Goal: Task Accomplishment & Management: Manage account settings

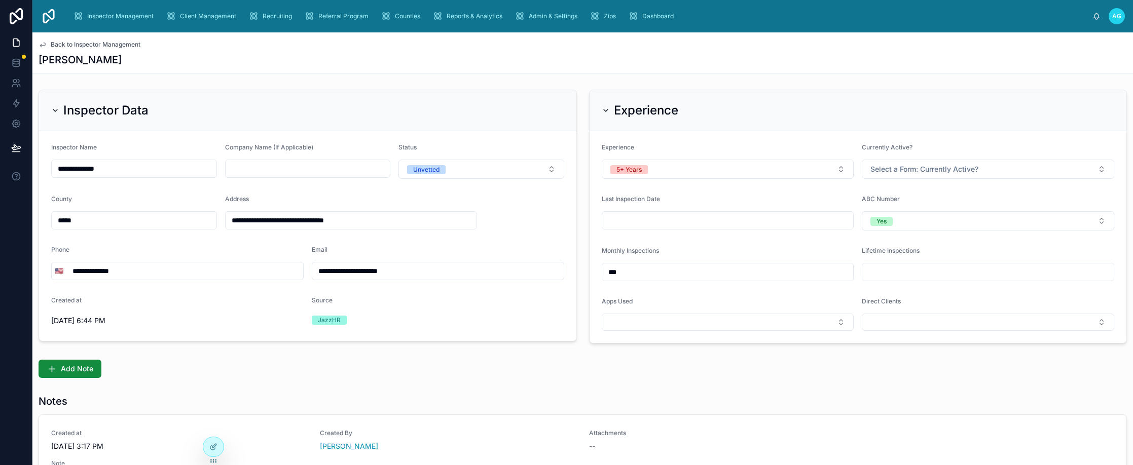
click at [58, 42] on span "Back to Inspector Management" at bounding box center [96, 45] width 90 height 8
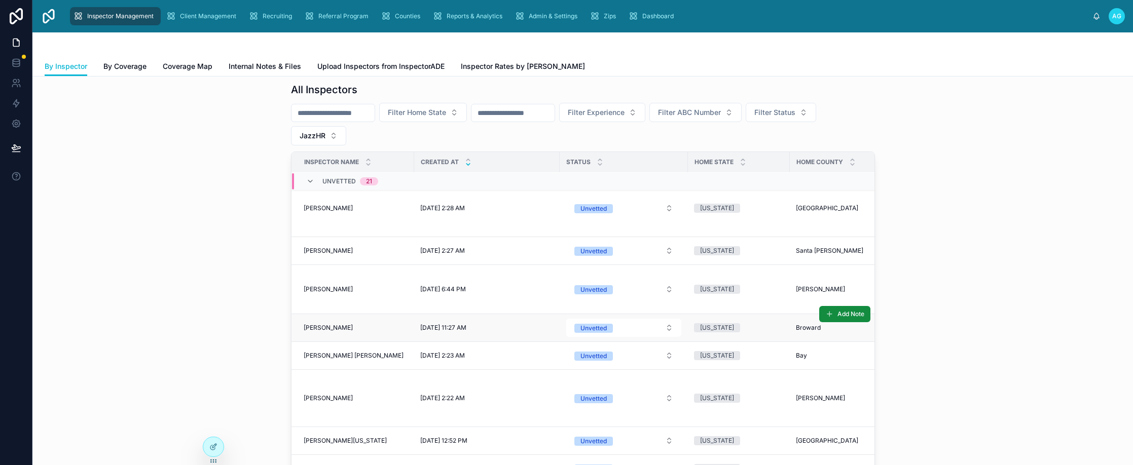
scroll to position [152, 0]
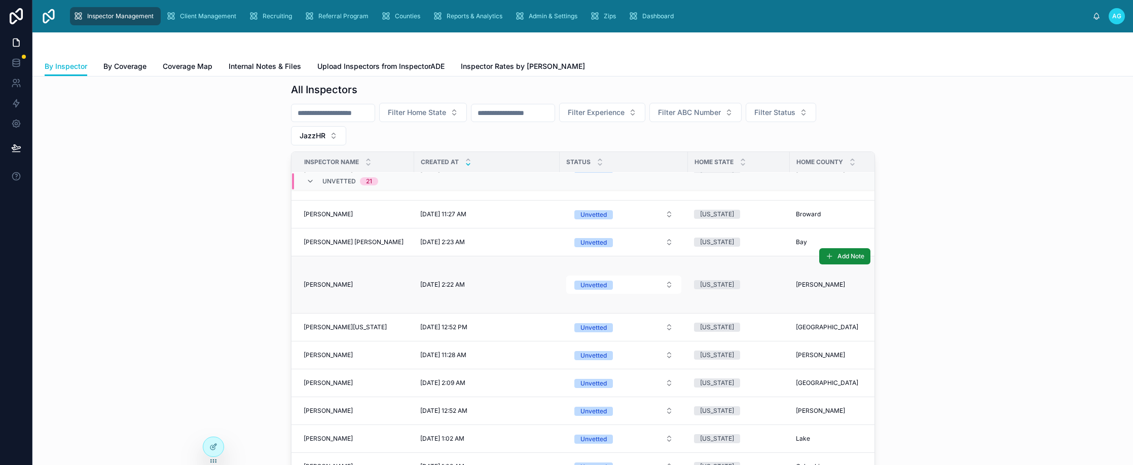
click at [332, 281] on span "[PERSON_NAME]" at bounding box center [328, 285] width 49 height 8
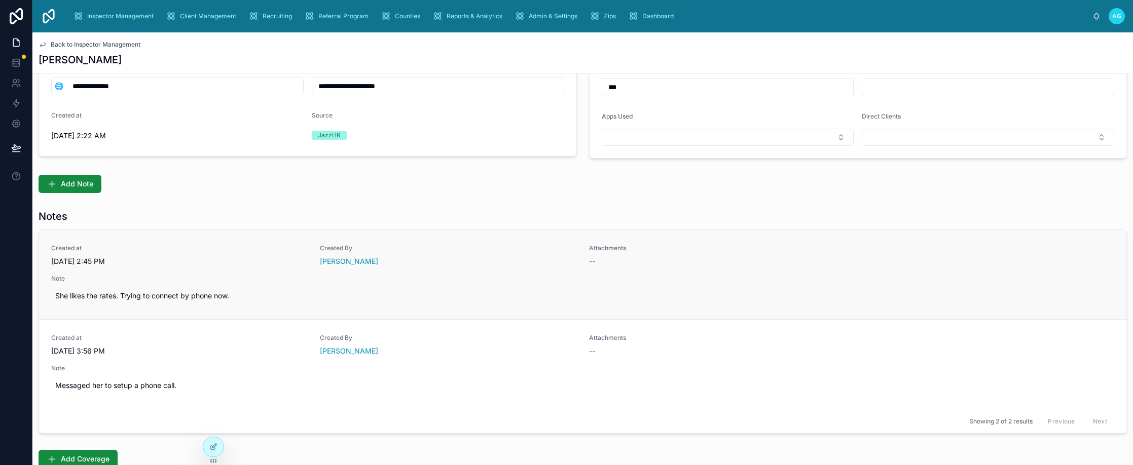
scroll to position [203, 0]
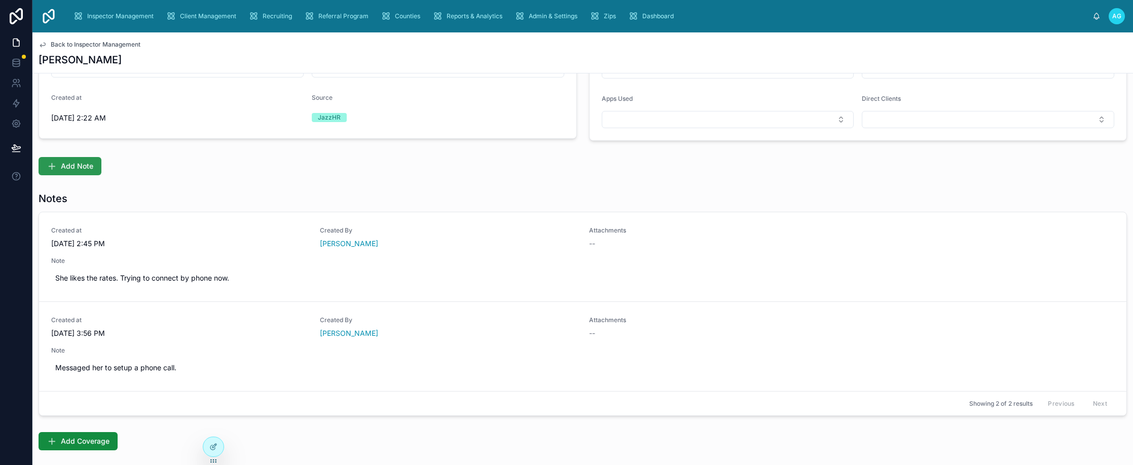
click at [69, 164] on span "Add Note" at bounding box center [77, 166] width 32 height 10
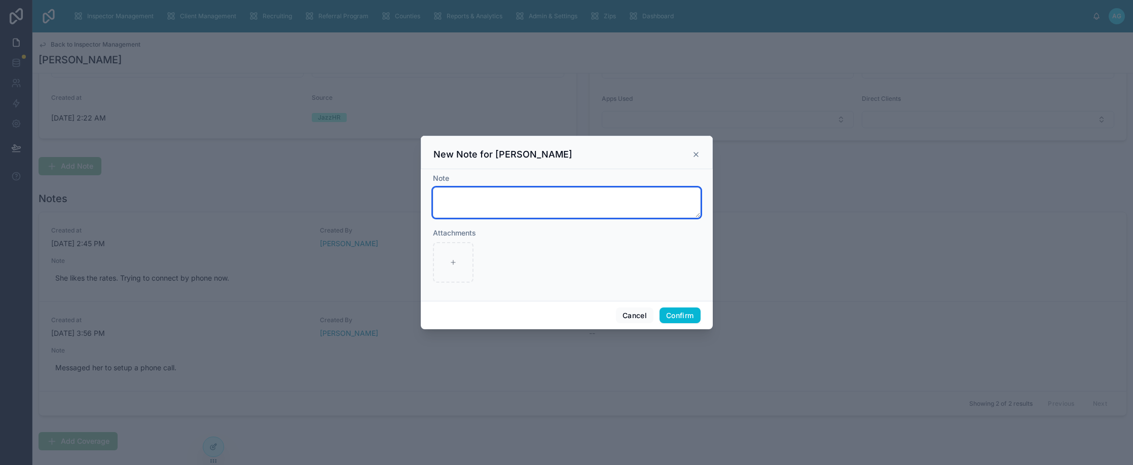
click at [483, 197] on textarea at bounding box center [567, 203] width 268 height 30
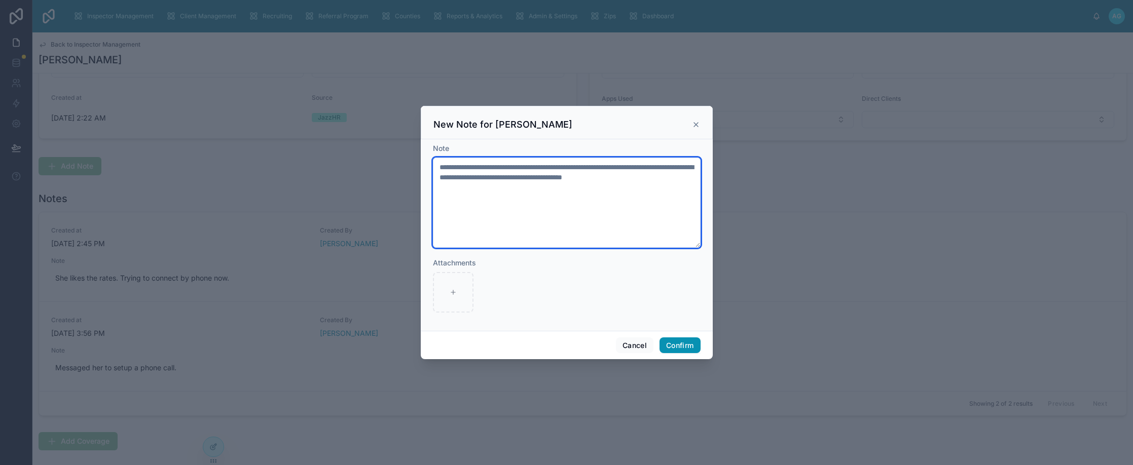
type textarea "**********"
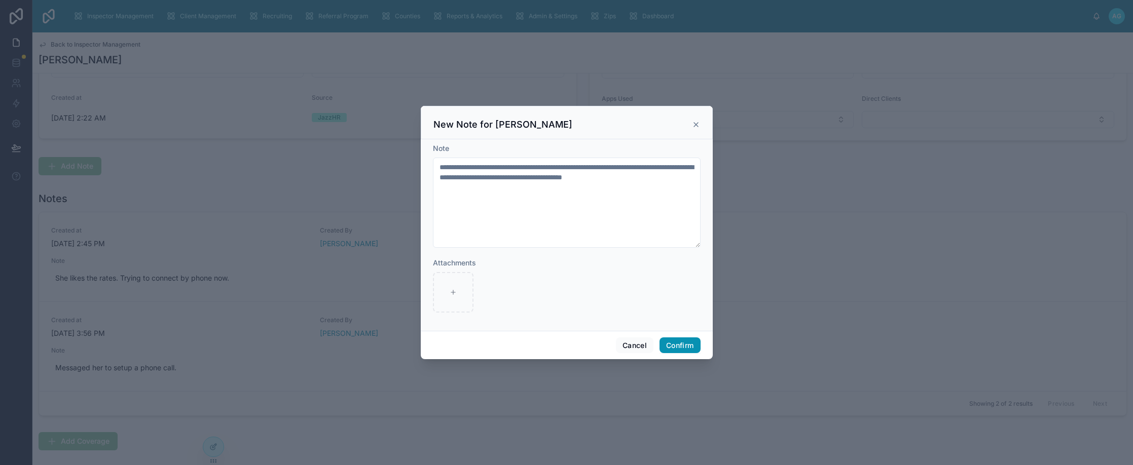
click at [691, 343] on button "Confirm" at bounding box center [679, 346] width 41 height 16
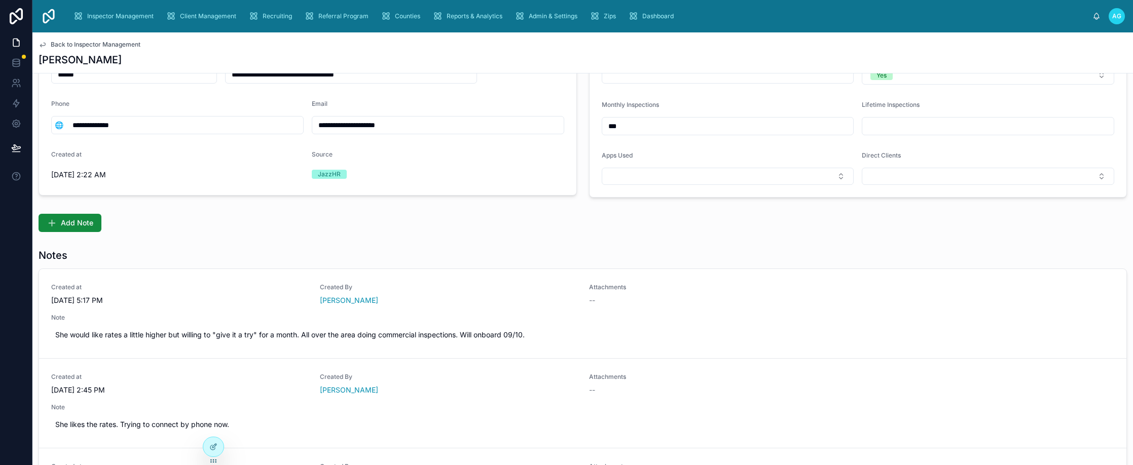
scroll to position [0, 0]
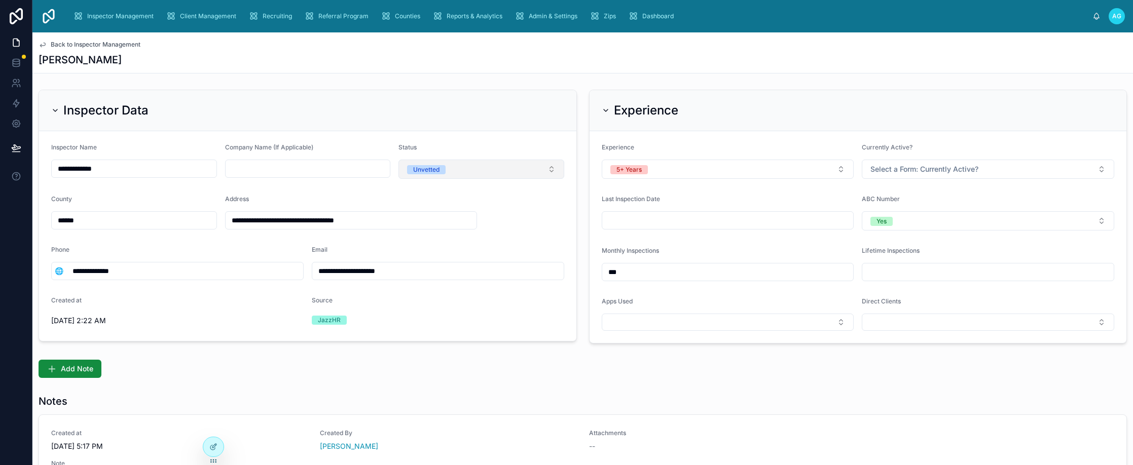
click at [542, 168] on button "Unvetted" at bounding box center [481, 169] width 166 height 19
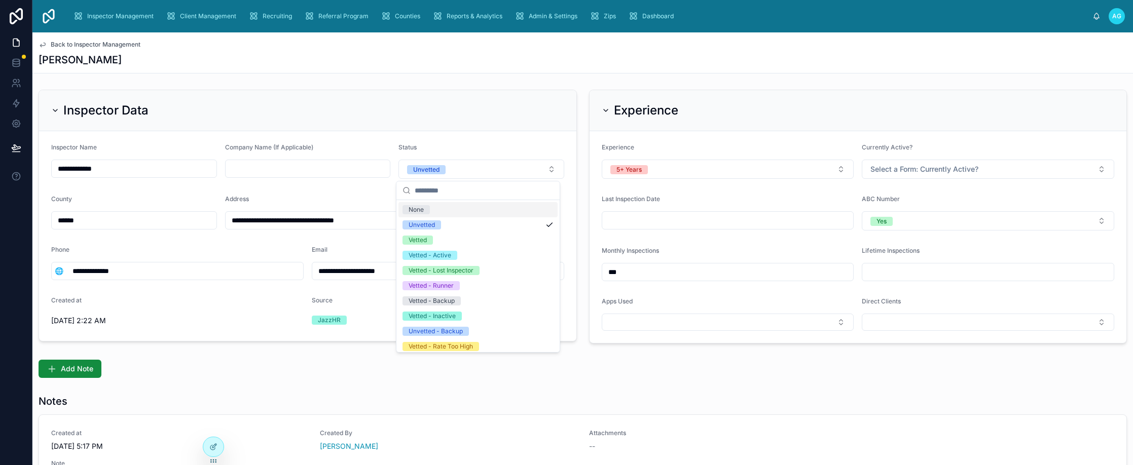
click at [470, 56] on div "[PERSON_NAME]" at bounding box center [583, 60] width 1088 height 14
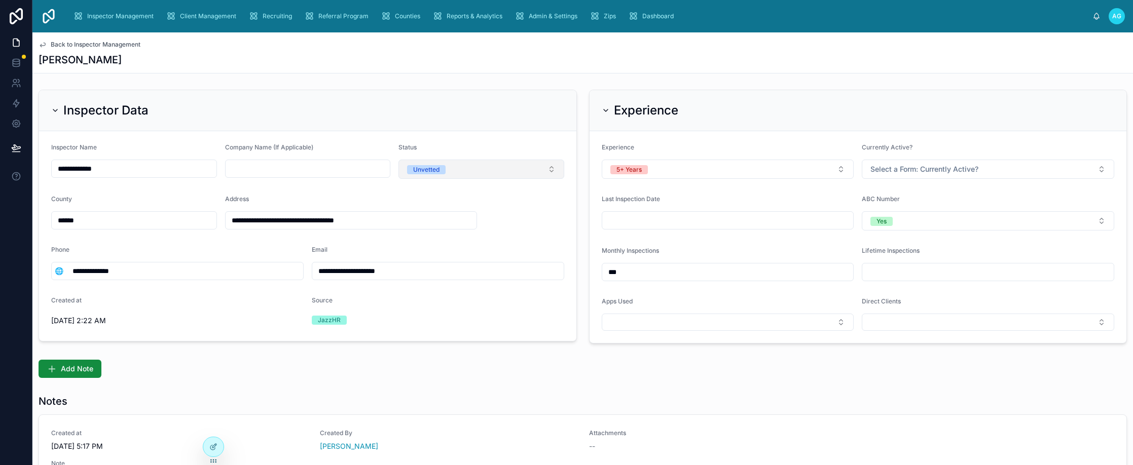
click at [538, 169] on button "Unvetted" at bounding box center [481, 169] width 166 height 19
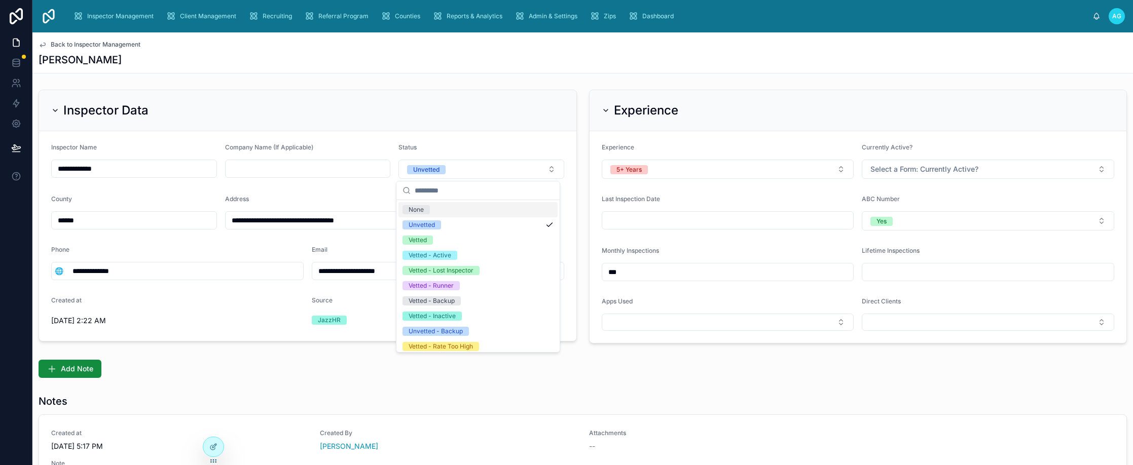
click at [500, 95] on div "Inspector Data" at bounding box center [307, 110] width 537 height 41
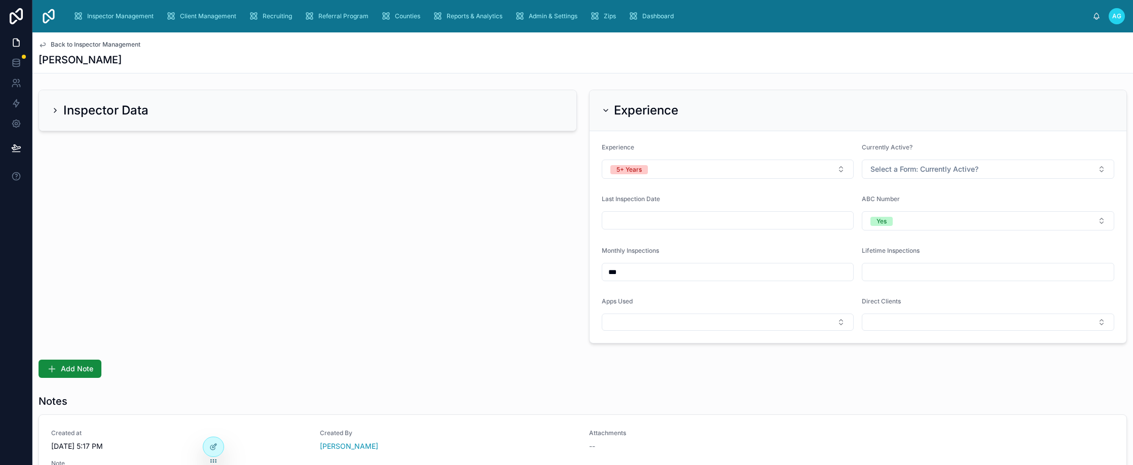
click at [56, 109] on icon at bounding box center [55, 110] width 8 height 8
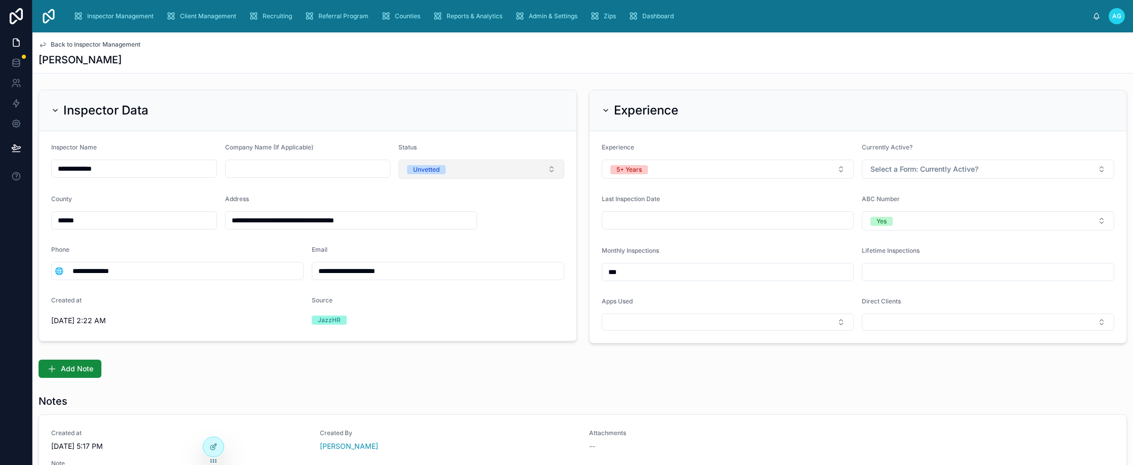
click at [548, 172] on button "Unvetted" at bounding box center [481, 169] width 166 height 19
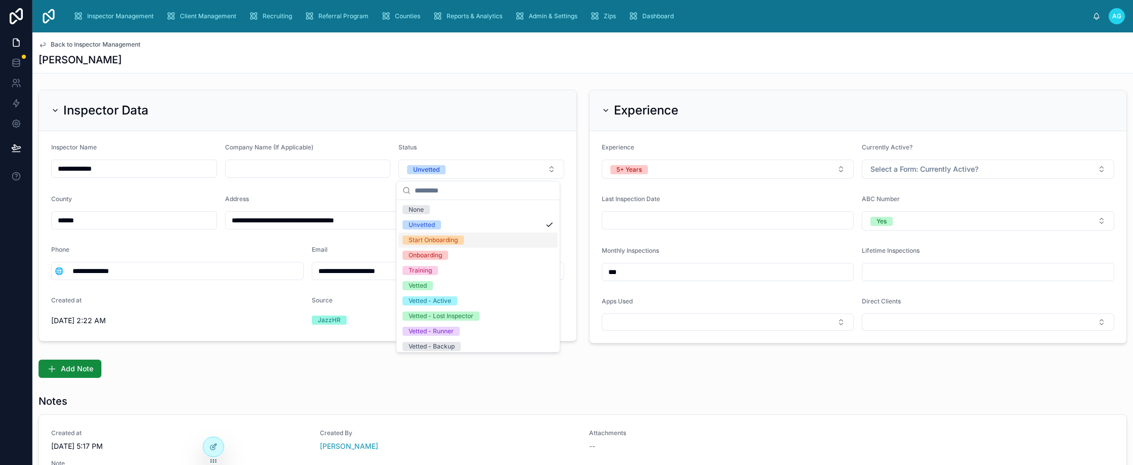
click at [451, 242] on div "Start Onboarding" at bounding box center [432, 240] width 49 height 9
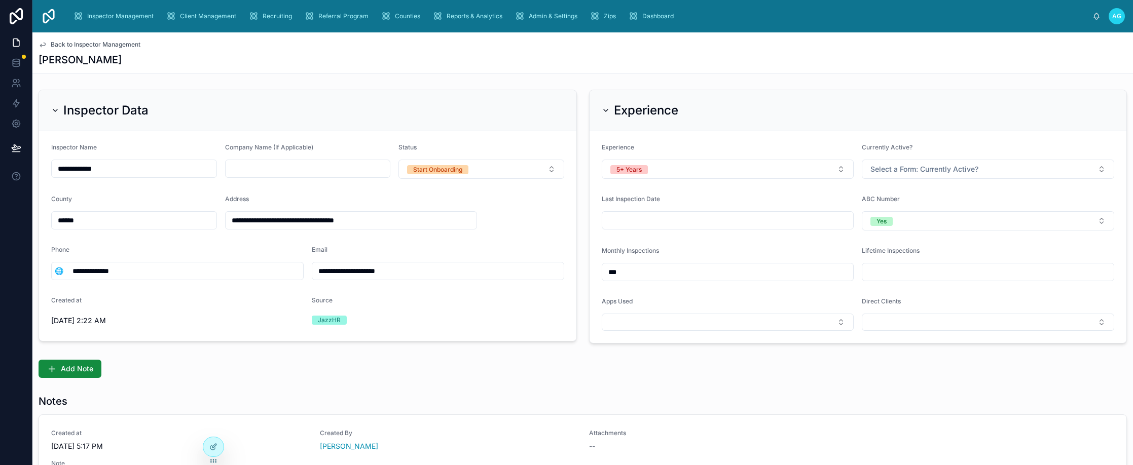
click at [43, 45] on icon at bounding box center [43, 45] width 8 height 8
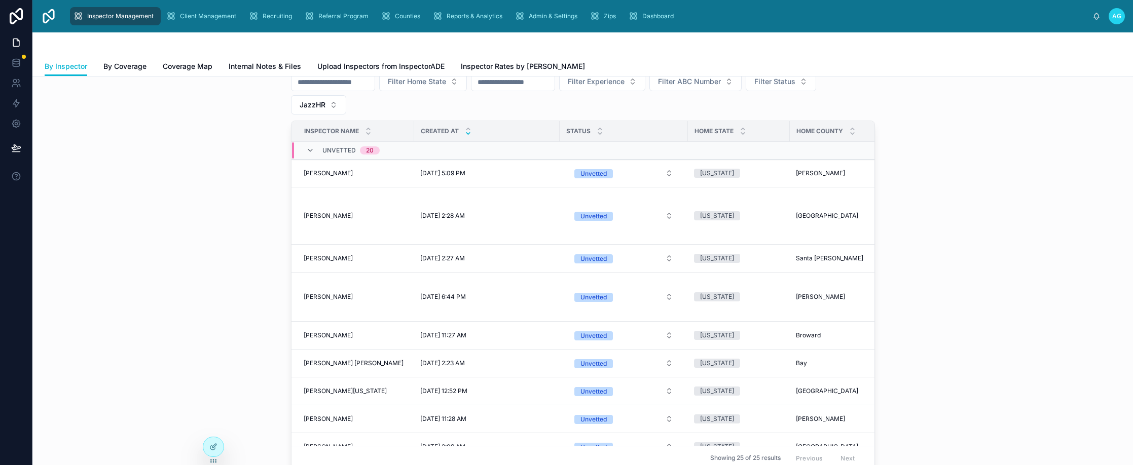
scroll to position [152, 0]
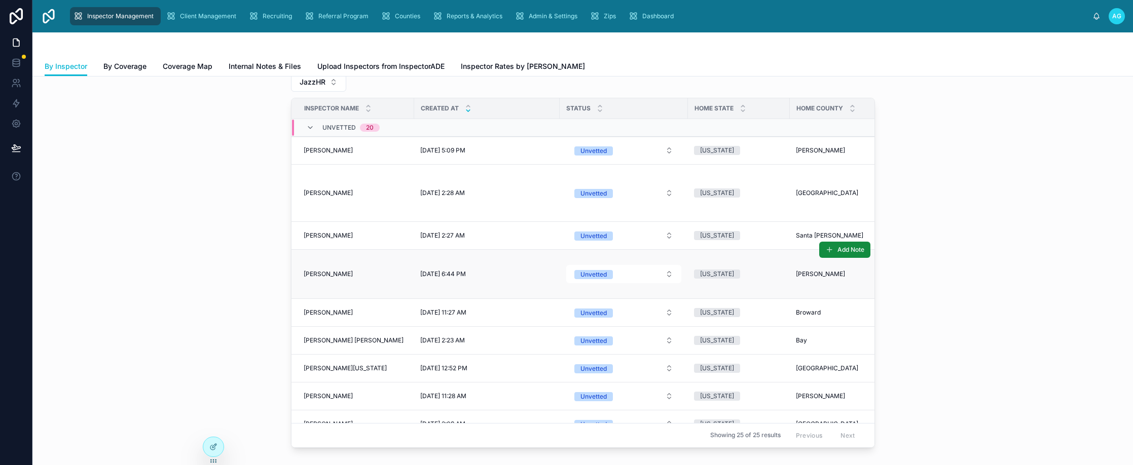
click at [354, 272] on div "Sharon Hignite Sharon Hignite" at bounding box center [356, 274] width 104 height 8
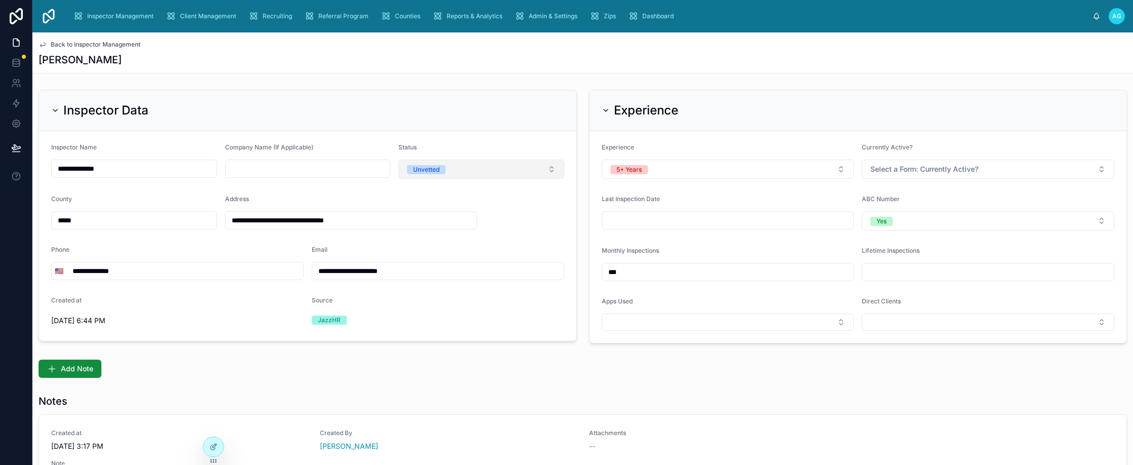
click at [549, 167] on button "Unvetted" at bounding box center [481, 169] width 166 height 19
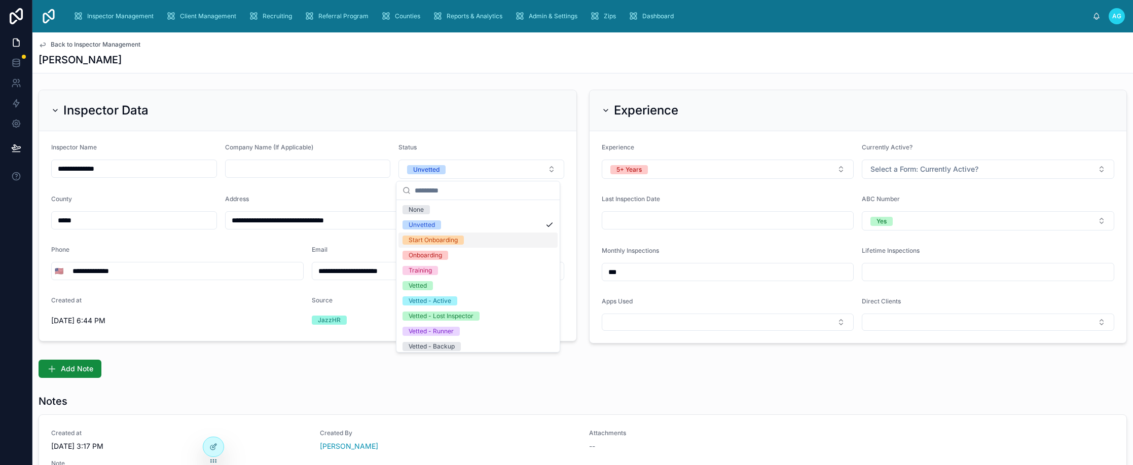
click at [445, 242] on div "Start Onboarding" at bounding box center [432, 240] width 49 height 9
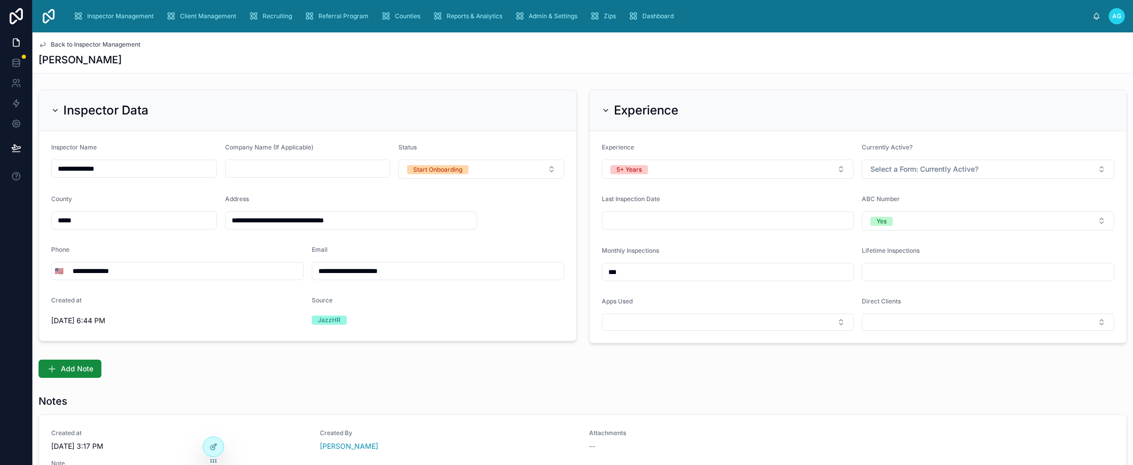
click at [54, 42] on span "Back to Inspector Management" at bounding box center [96, 45] width 90 height 8
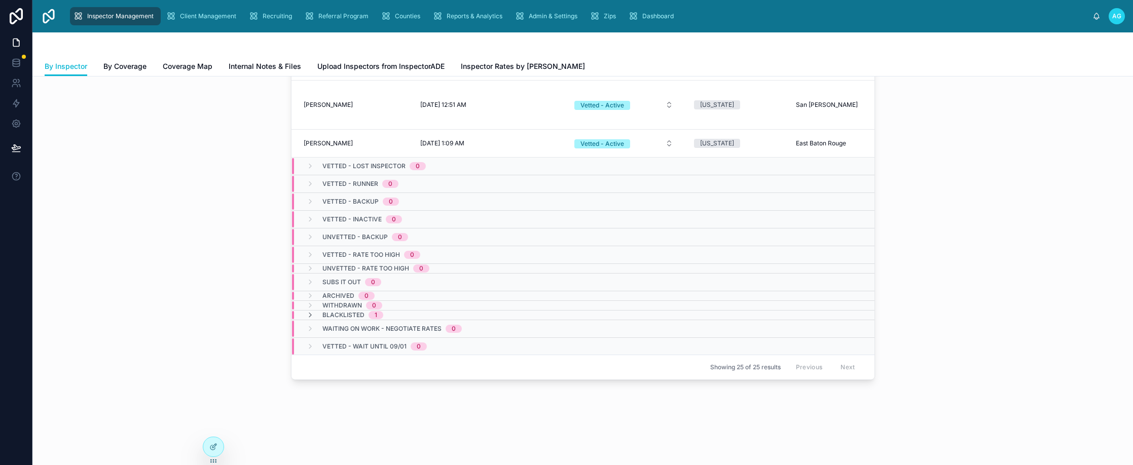
scroll to position [816, 0]
click at [308, 311] on icon at bounding box center [310, 315] width 8 height 8
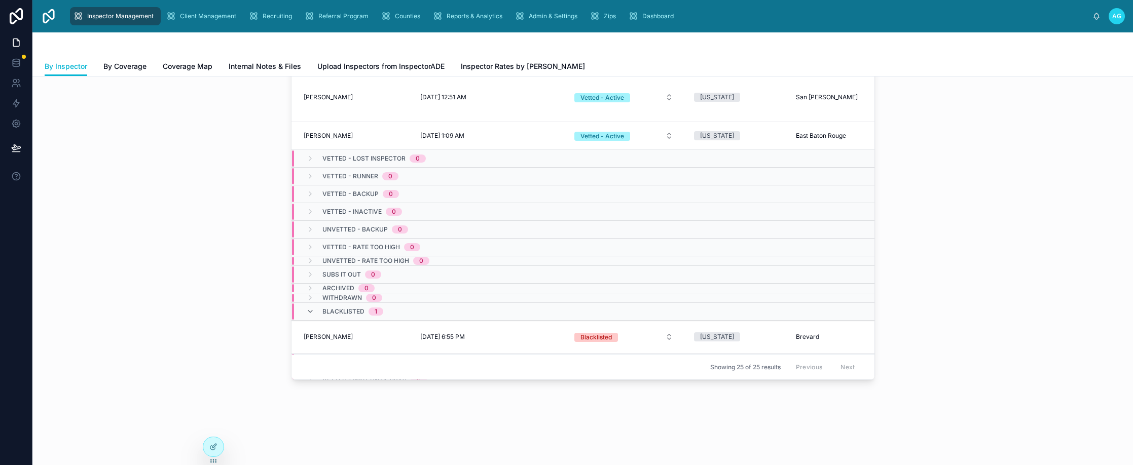
click at [308, 309] on icon at bounding box center [310, 312] width 8 height 8
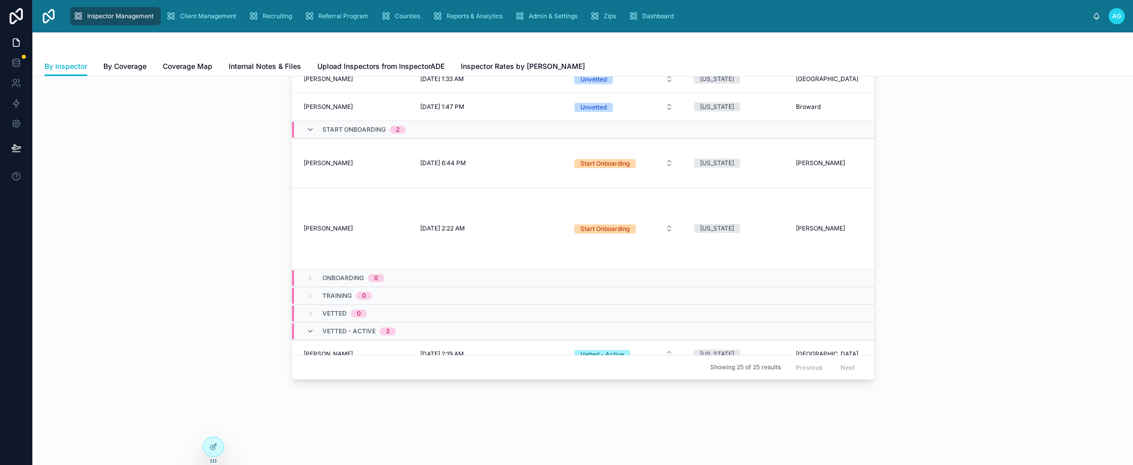
scroll to position [470, 0]
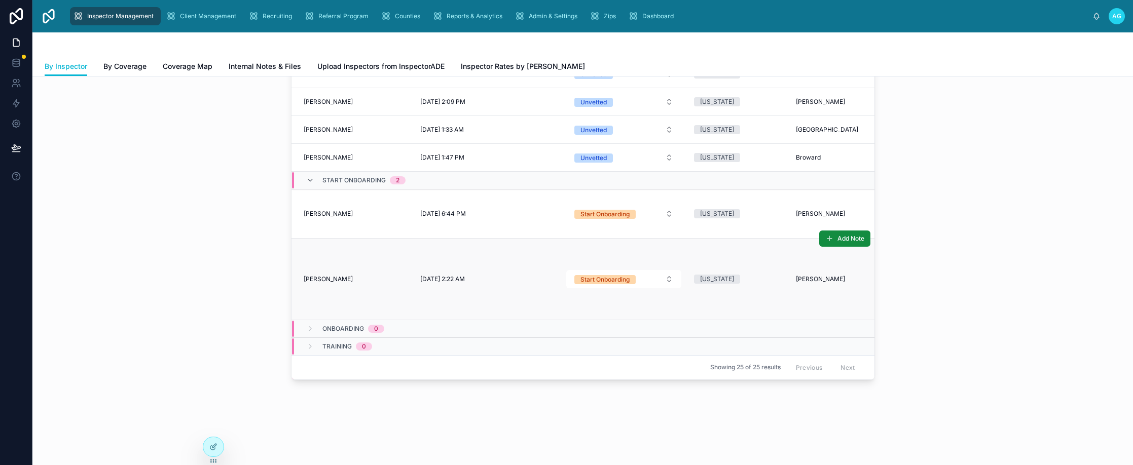
click at [328, 281] on span "[PERSON_NAME]" at bounding box center [328, 279] width 49 height 8
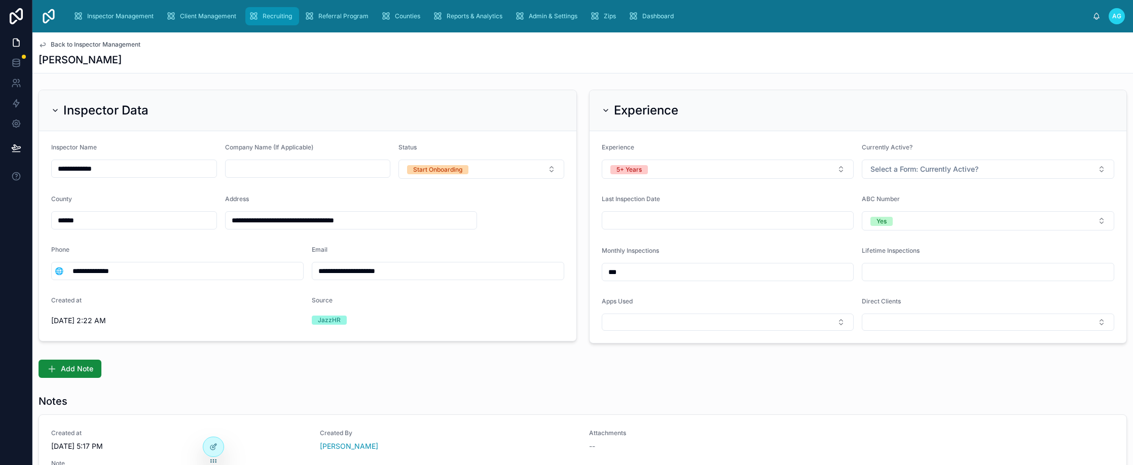
click at [284, 13] on span "Recruiting" at bounding box center [277, 16] width 29 height 8
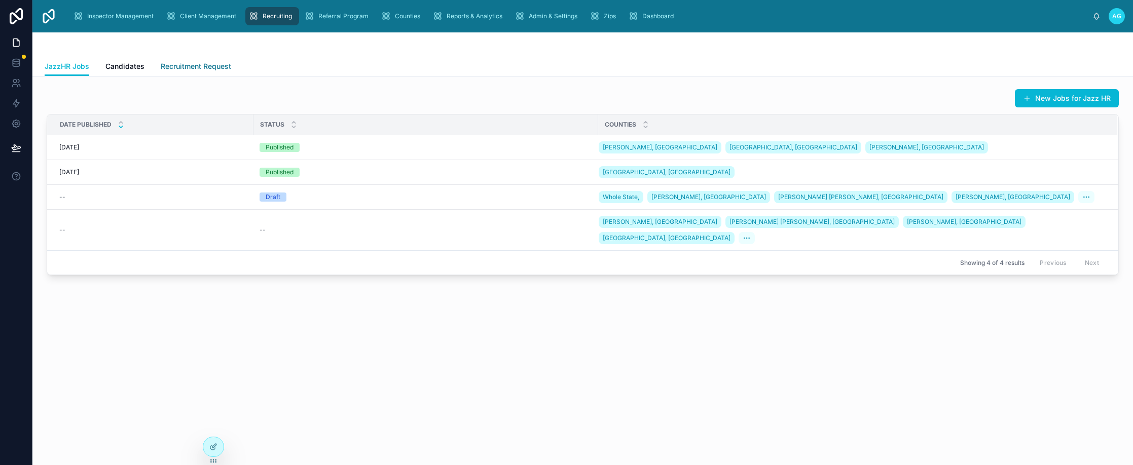
click at [182, 65] on span "Recruitment Request" at bounding box center [196, 66] width 70 height 10
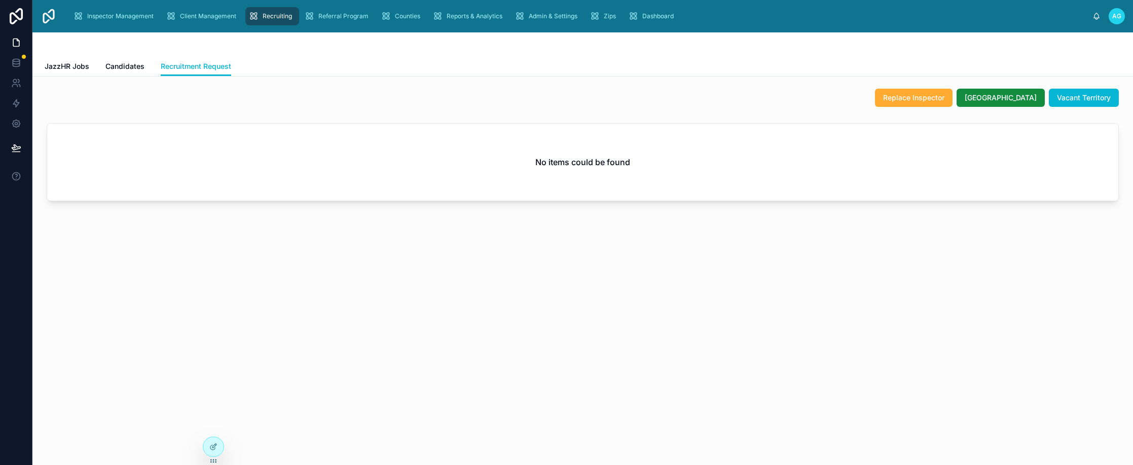
click at [422, 108] on div "Replace Inspector Split Territory Vacant Territory" at bounding box center [583, 98] width 1084 height 26
click at [419, 300] on div "Recruitment Request JazzHR Jobs Candidates Recruitment Request Replace Inspecto…" at bounding box center [582, 248] width 1100 height 433
